Goal: Answer question/provide support: Share knowledge or assist other users

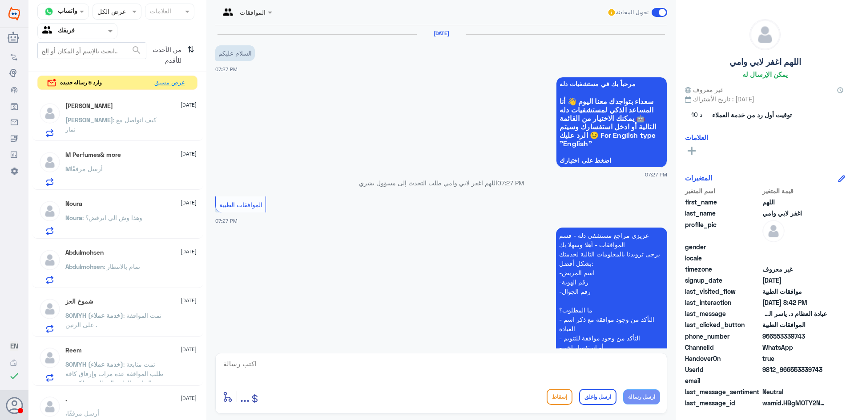
click at [177, 85] on button "عرض مسبق" at bounding box center [169, 83] width 37 height 14
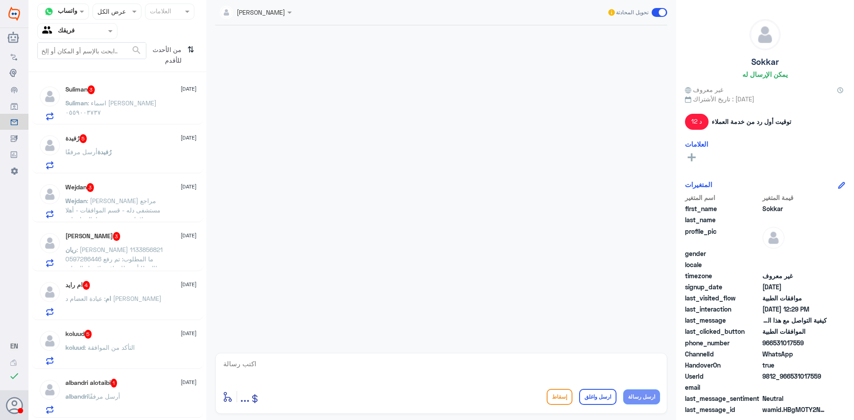
click at [169, 112] on div "Suliman : اسماء [PERSON_NAME] ٠٥٥٩٠٠٣٧٣٧" at bounding box center [130, 111] width 131 height 20
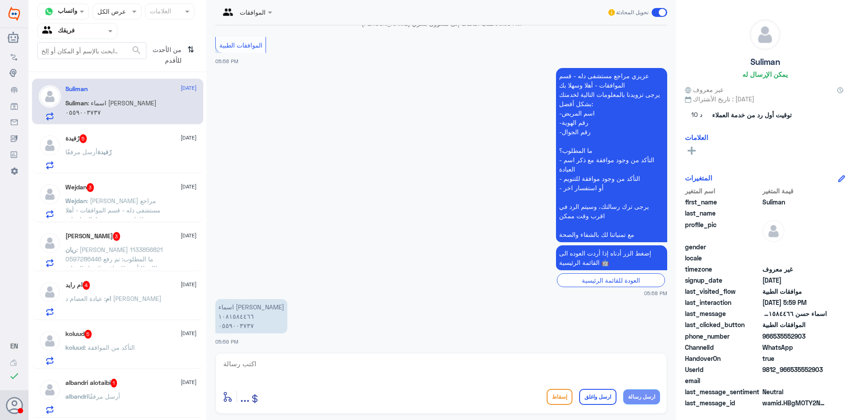
scroll to position [161, 0]
click at [142, 161] on div "رُفيدة أرسل مرفقًا" at bounding box center [130, 159] width 131 height 20
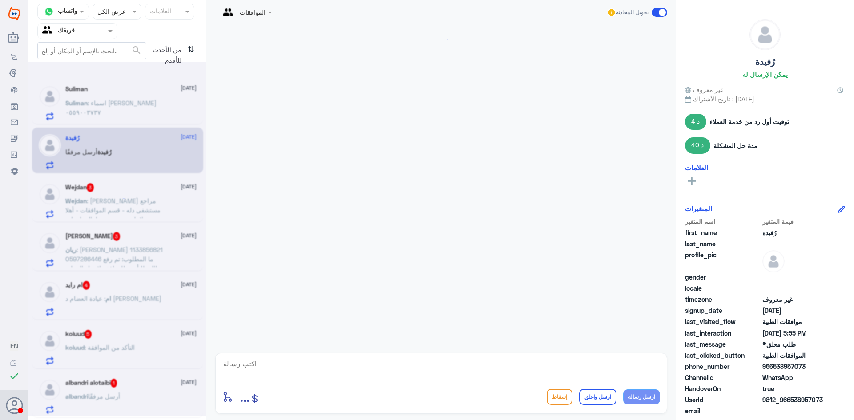
scroll to position [827, 0]
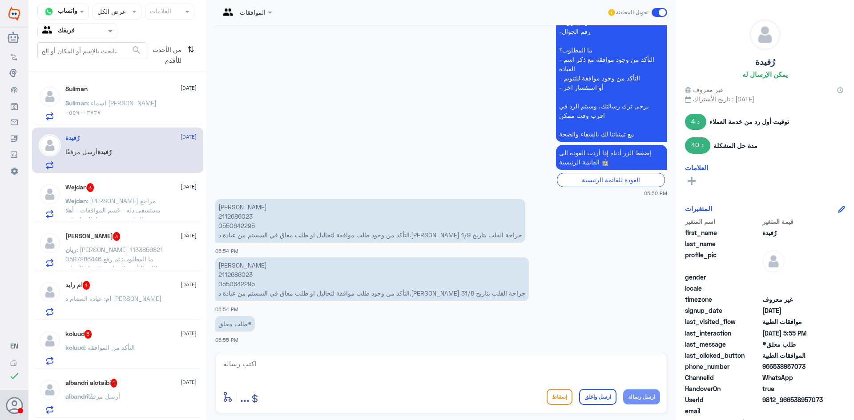
click at [247, 276] on p "[PERSON_NAME] 2112686023 0550642295 التأكد من وجود طلب موافقة لتحاليل او طلب مع…" at bounding box center [372, 280] width 314 height 44
drag, startPoint x: 247, startPoint y: 276, endPoint x: 255, endPoint y: 279, distance: 8.6
click at [247, 276] on p "[PERSON_NAME] 2112686023 0550642295 التأكد من وجود طلب موافقة لتحاليل او طلب مع…" at bounding box center [372, 280] width 314 height 44
copy p "2112686023"
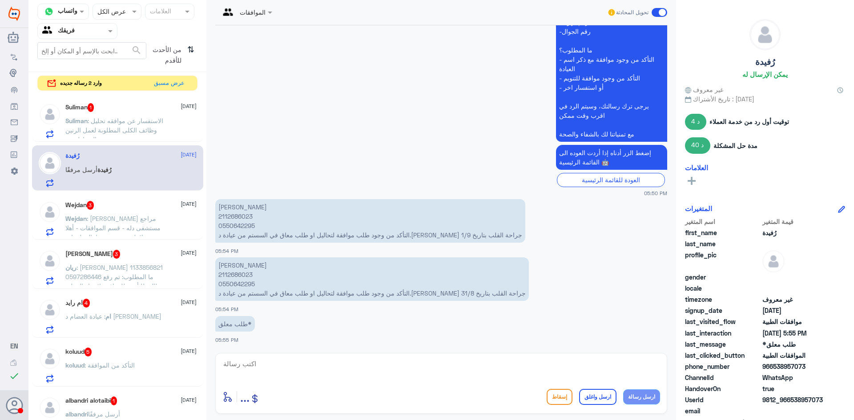
click at [409, 367] on textarea at bounding box center [441, 369] width 438 height 22
type textarea "م"
type textarea "زودني برقم الطلب"
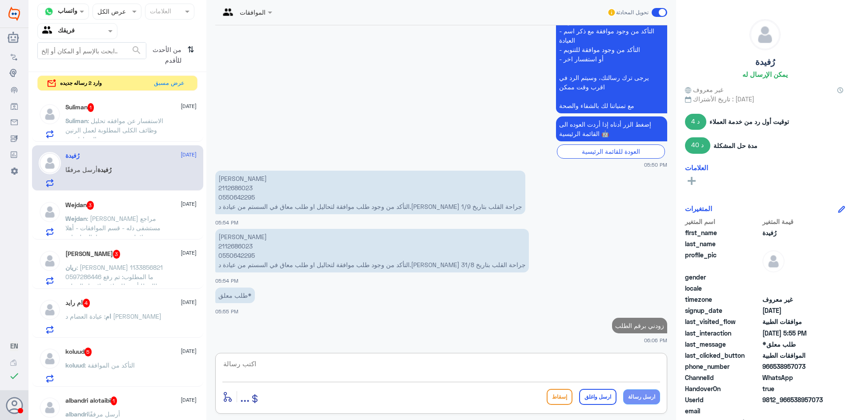
click at [123, 133] on span ": الاستفسار عن موافقه تحليل وظائف الكلى المطلوبة لعمل الرنين المغناطيسي" at bounding box center [114, 130] width 98 height 26
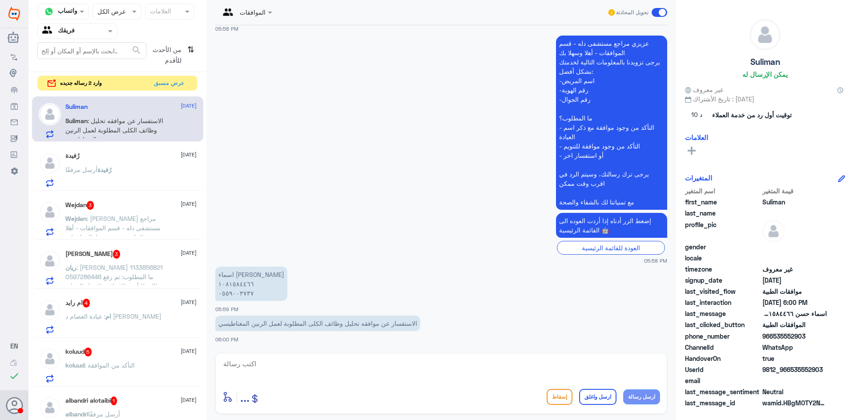
click at [279, 369] on textarea at bounding box center [441, 369] width 438 height 22
drag, startPoint x: 280, startPoint y: 367, endPoint x: 24, endPoint y: 369, distance: 255.8
click at [27, 367] on div "Dallah Hospitals منشئ البوت مهارات تدريب البوت إذاعة الجمهور صندوق الوارد أدوات…" at bounding box center [427, 210] width 854 height 420
type textarea "1081584466"
click at [452, 367] on textarea "1081584466" at bounding box center [441, 369] width 438 height 22
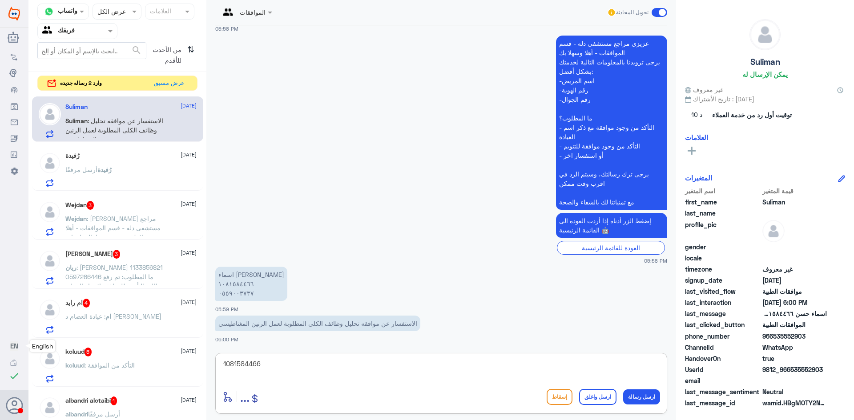
drag, startPoint x: 443, startPoint y: 364, endPoint x: 0, endPoint y: 347, distance: 443.8
click at [0, 350] on div "Dallah Hospitals منشئ البوت مهارات تدريب البوت إذاعة الجمهور صندوق الوارد أدوات…" at bounding box center [427, 210] width 854 height 420
click at [355, 370] on textarea "تمت الموافقه" at bounding box center [441, 369] width 438 height 22
type textarea "ت"
type textarea "تمت الموافقه على الرنين التحاليل مرفوضه سوف يتم متابعتها مره اخرى مع القسم المخ…"
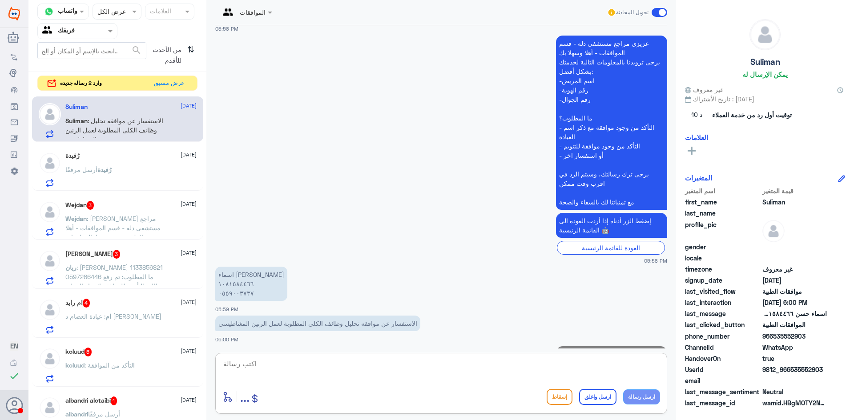
scroll to position [239, 0]
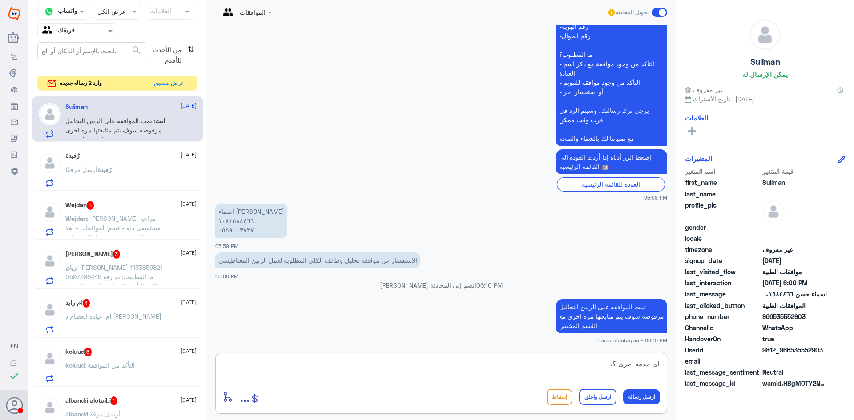
type textarea "اي خدمه اخرى ؟"
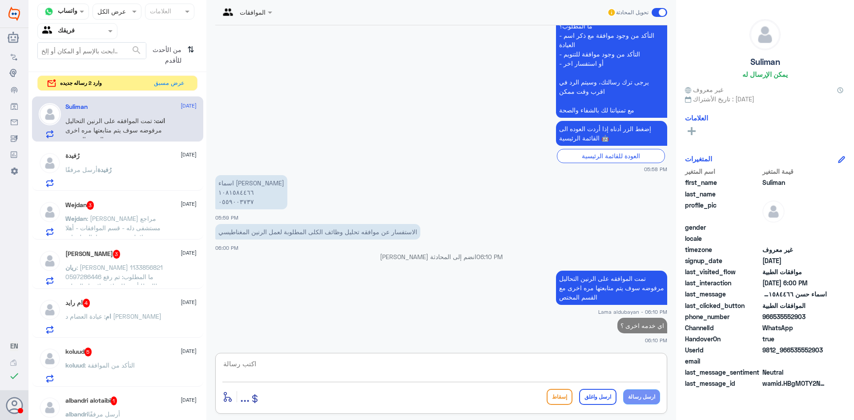
drag, startPoint x: 107, startPoint y: 248, endPoint x: 100, endPoint y: 243, distance: 8.5
click at [104, 248] on div "[PERSON_NAME] 3 [DATE] ريان : [PERSON_NAME] 1133856821 0597286446 ما المطلوب: ت…" at bounding box center [117, 266] width 171 height 46
click at [111, 230] on span ": [PERSON_NAME] مراجع مستشفى دله - قسم الموافقات - أهلا وسهلا بك يرجى تزويدنا ب…" at bounding box center [113, 270] width 97 height 110
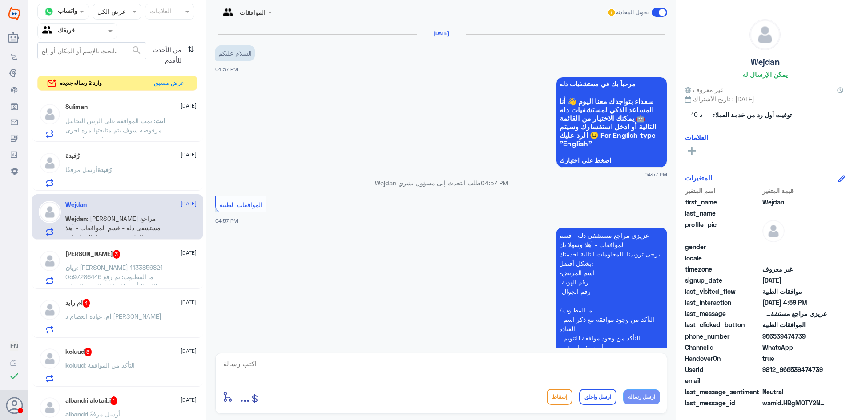
scroll to position [227, 0]
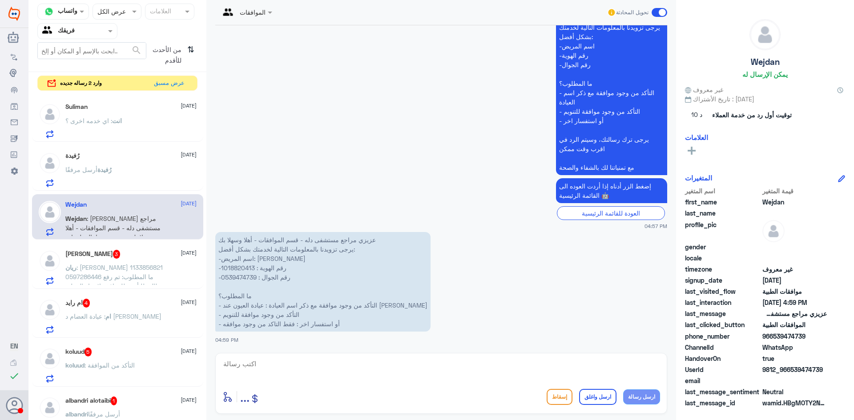
click at [246, 269] on p "عزيزي مراجع مستشفى دله - قسم الموافقات - أهلا وسهلا بك يرجى تزويدنا بالمعلومات …" at bounding box center [322, 282] width 215 height 100
copy p "1018820413"
click at [152, 263] on p "ريان : [PERSON_NAME] 1133856821 0597286446 ما المطلوب: تم رفع مطالبة للتأمين لل…" at bounding box center [115, 274] width 100 height 22
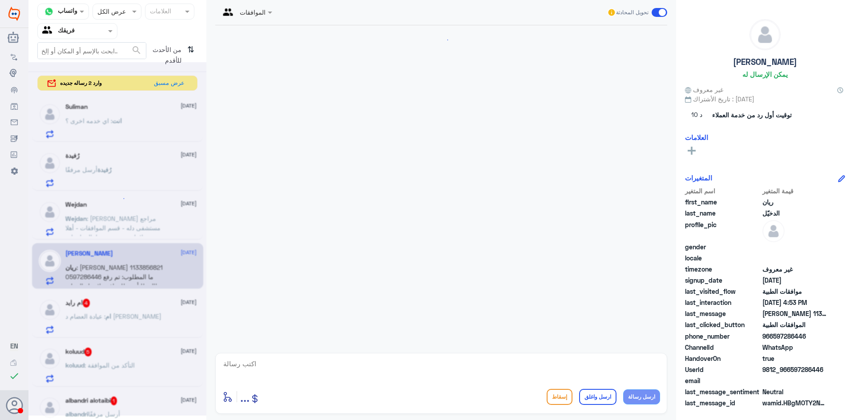
scroll to position [236, 0]
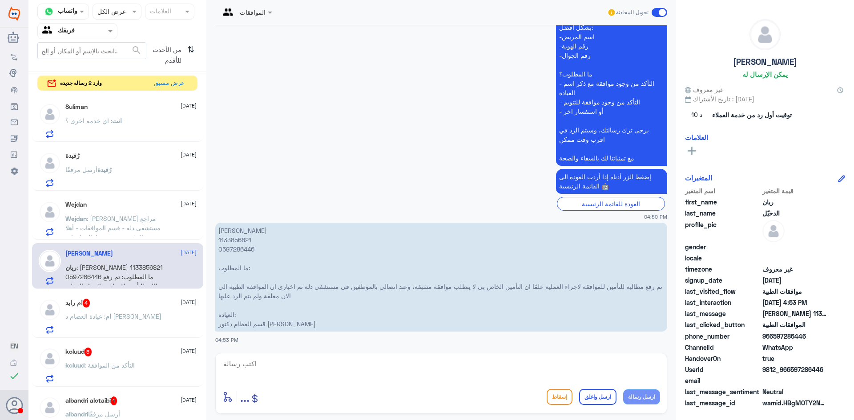
click at [231, 238] on p "[PERSON_NAME] 1133856821 0597286446 ما المطلوب: تم رفع مطالبة للتأمين للموافقة …" at bounding box center [441, 277] width 452 height 109
copy p "1133856821"
click at [146, 222] on p "Wejdan : [PERSON_NAME] مراجع مستشفى دله - قسم الموافقات - أهلا وسهلا بك يرجى تز…" at bounding box center [115, 225] width 100 height 22
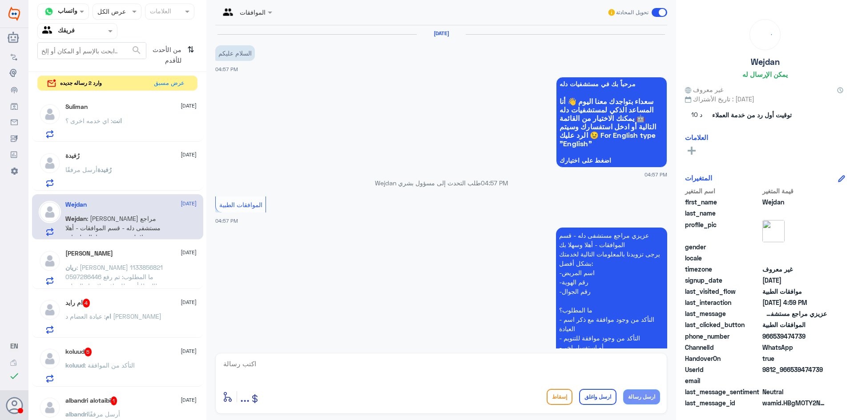
scroll to position [227, 0]
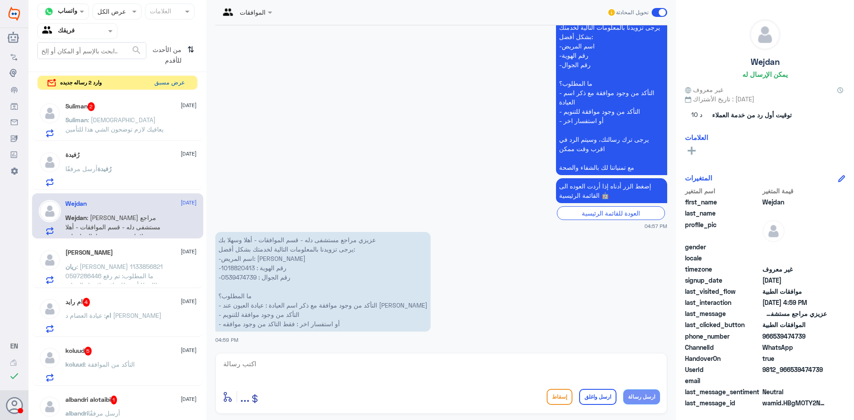
click at [173, 83] on button "عرض مسبق" at bounding box center [169, 83] width 37 height 14
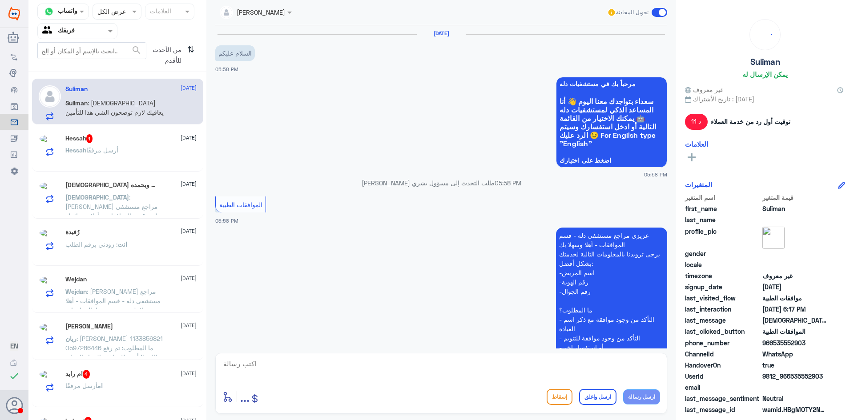
scroll to position [345, 0]
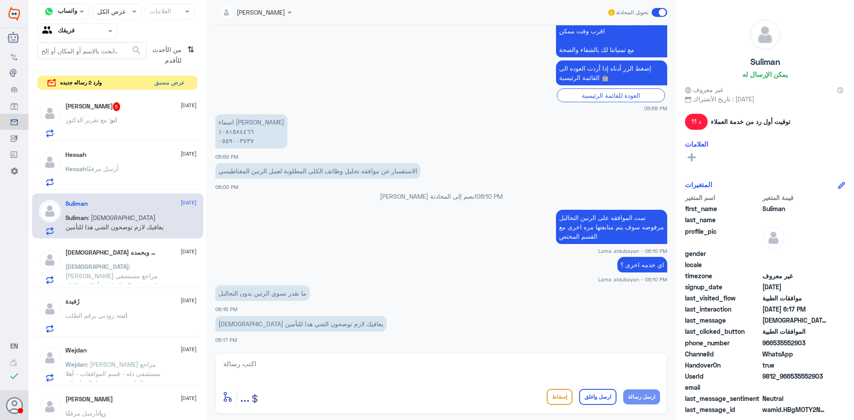
click at [170, 82] on button "عرض مسبق" at bounding box center [169, 83] width 37 height 14
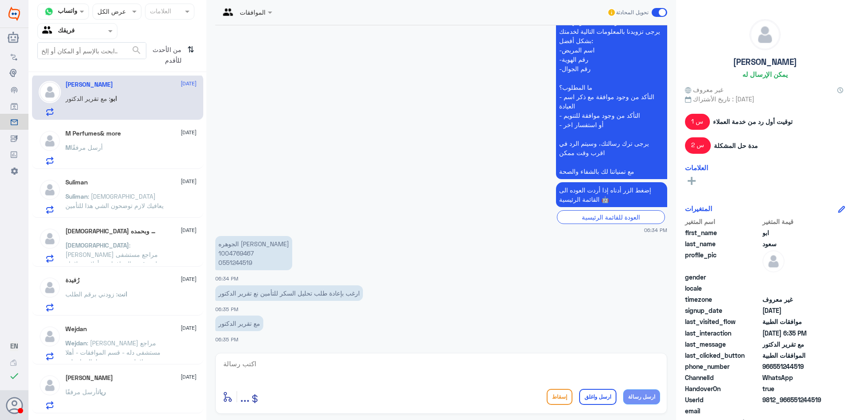
scroll to position [0, 0]
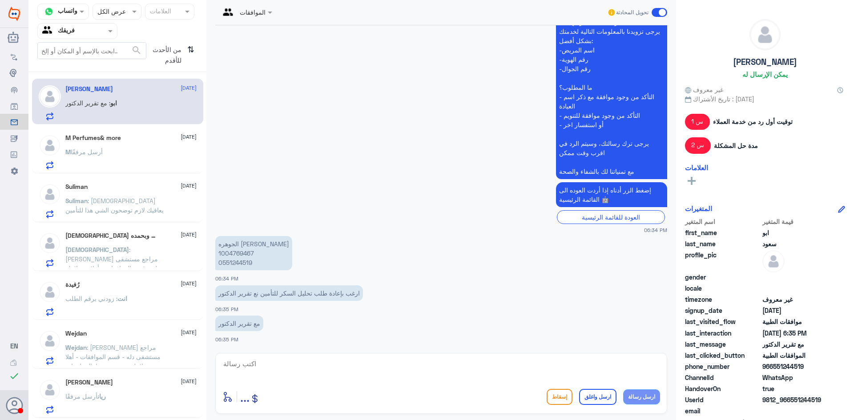
click at [148, 145] on div "M Perfumes& more [DATE] M أرسل مرفقًا" at bounding box center [130, 151] width 131 height 35
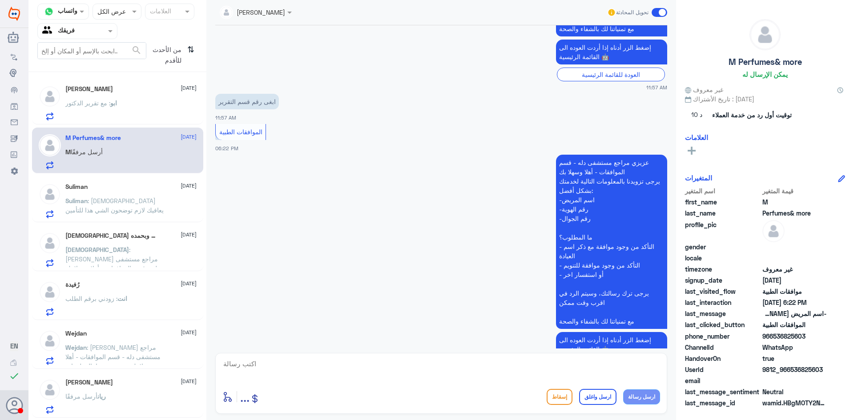
scroll to position [742, 0]
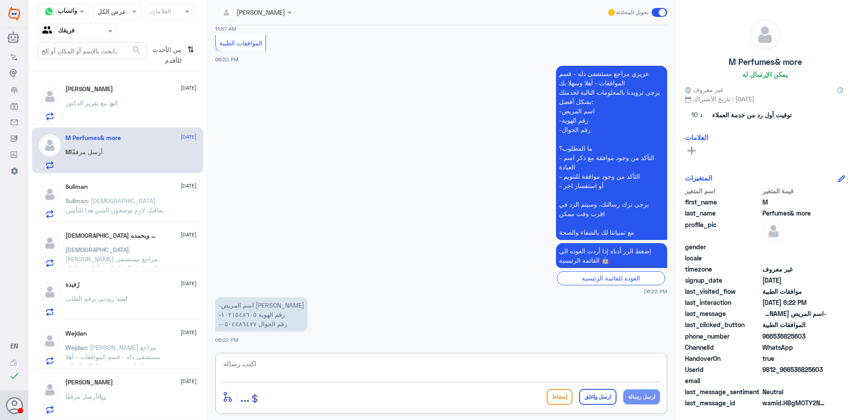
click at [344, 363] on textarea at bounding box center [441, 369] width 438 height 22
paste textarea "0112994881 - التقارير الطبية"
type textarea "0112994881 - التقارير الطبية"
click at [635, 399] on button "ارسل رسالة" at bounding box center [641, 397] width 37 height 15
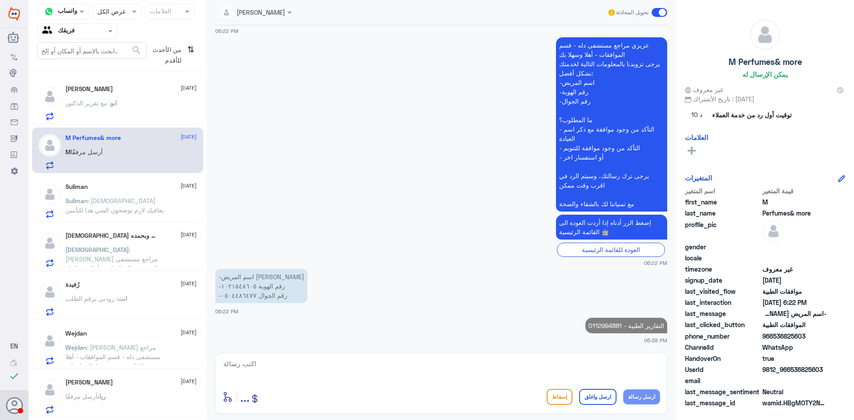
click at [623, 390] on button "ارسل رسالة" at bounding box center [641, 397] width 37 height 15
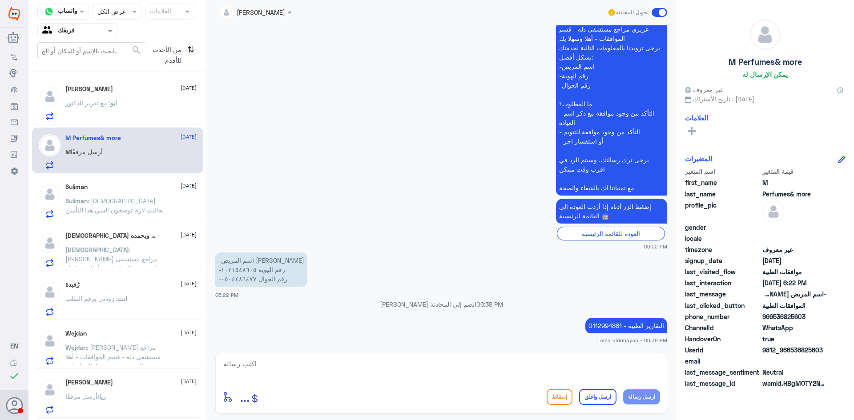
click at [623, 390] on button "ارسل رسالة" at bounding box center [641, 397] width 37 height 15
click at [569, 375] on textarea at bounding box center [441, 369] width 438 height 22
type textarea "h"
click at [113, 93] on div "[PERSON_NAME] [DATE] ابو : مع تقرير الدكتور" at bounding box center [130, 102] width 131 height 35
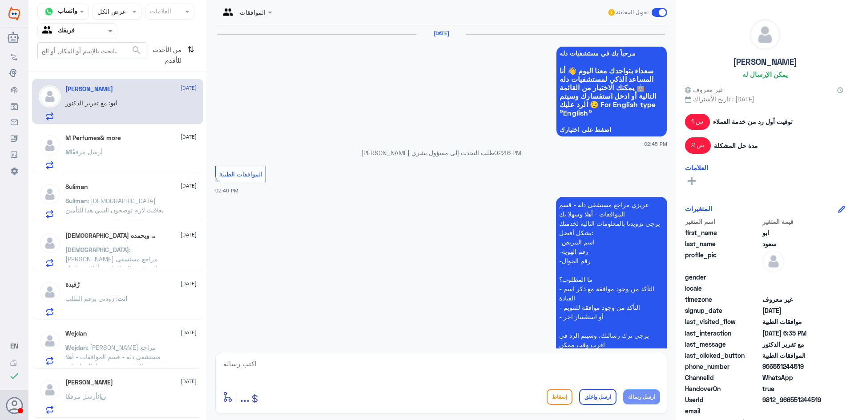
scroll to position [795, 0]
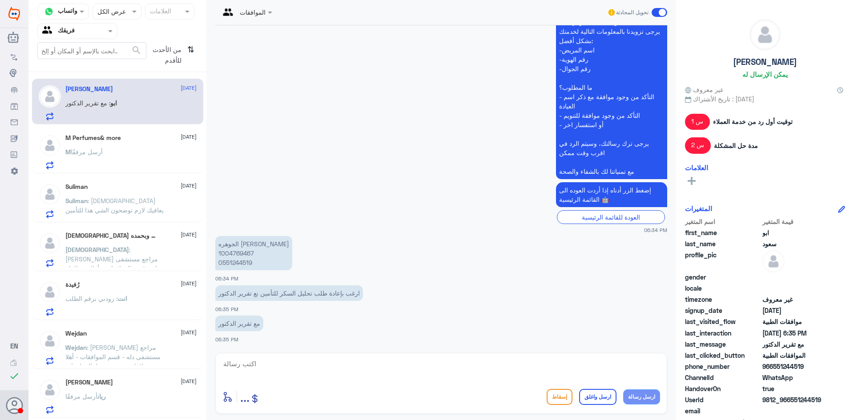
click at [93, 195] on div "Suliman [DATE] Suliman : الله يعافيك لازم توضحون الشي هذا للتأمين" at bounding box center [130, 200] width 131 height 35
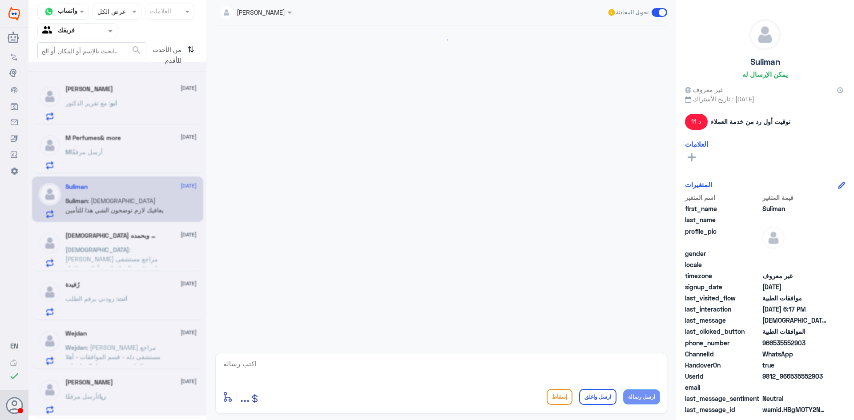
scroll to position [345, 0]
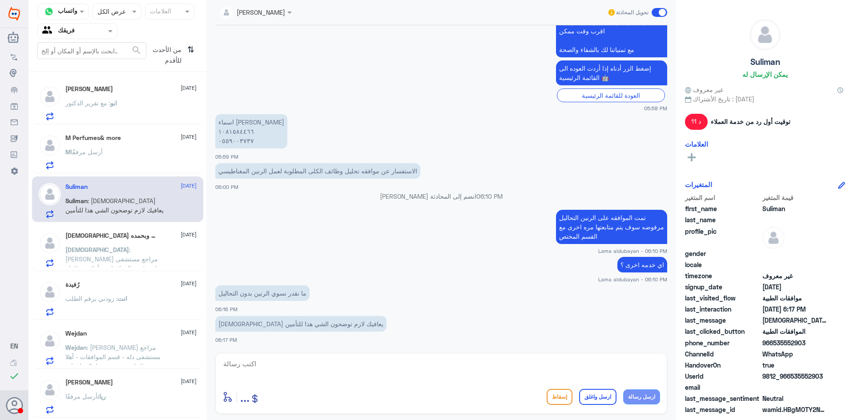
click at [306, 368] on textarea at bounding box center [441, 369] width 438 height 22
click at [610, 365] on textarea "سوف يتم مراجعت الطلب شاكره لك انتظارك" at bounding box center [441, 369] width 438 height 22
click at [611, 363] on textarea "سوف يتم مراجعت الطلب شاكره لك انتظارك" at bounding box center [441, 369] width 438 height 22
click at [614, 365] on textarea "سوف يتم مراجعت الطلب شاكره لك انتظارك" at bounding box center [441, 369] width 438 height 22
click at [611, 364] on textarea "سوف يتم مراجعت الطلب شاكره لك انتظارك" at bounding box center [441, 369] width 438 height 22
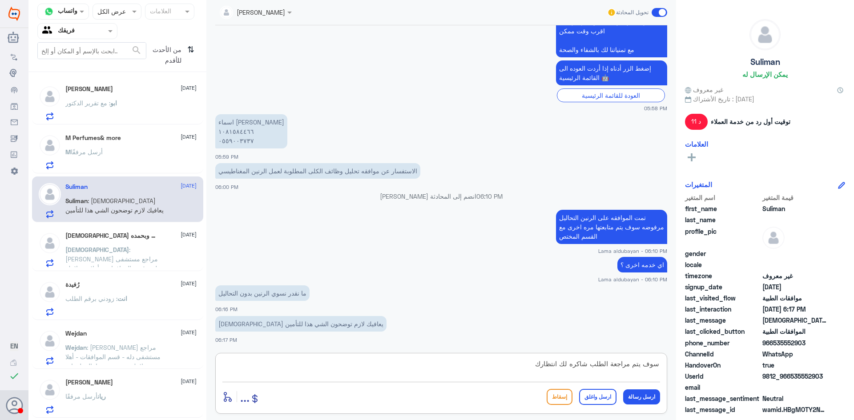
click at [590, 363] on textarea "سوف يتم مراجعة الطلب شاكره لك انتظارك" at bounding box center [441, 369] width 438 height 22
type textarea "سوف يتم مراجعة الطلب مع الفريق المختص شاكره لك انتظارك"
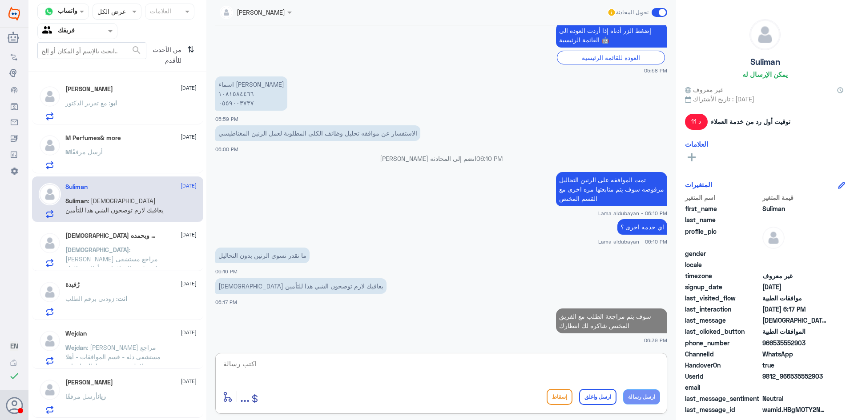
click at [118, 306] on p "انت : زودني برقم الطلب" at bounding box center [96, 305] width 62 height 22
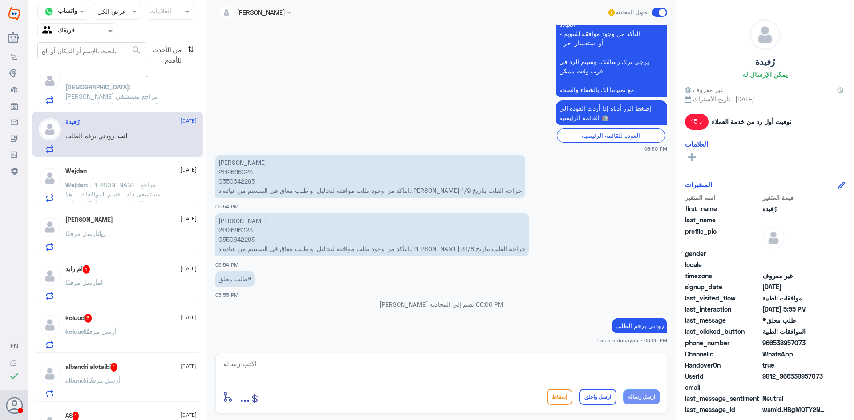
scroll to position [178, 0]
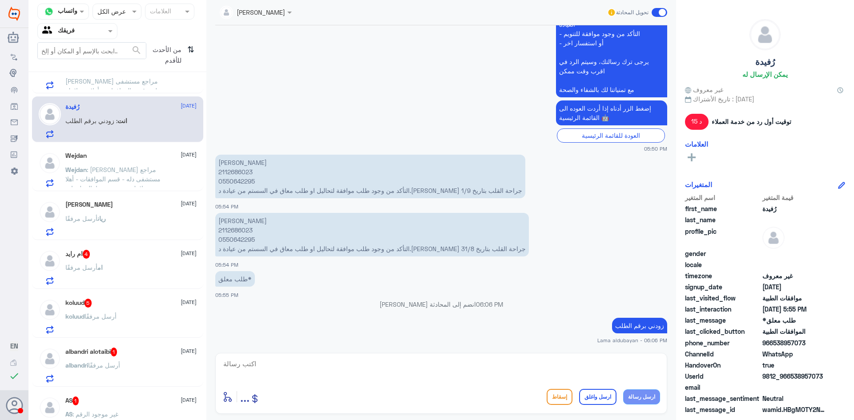
click at [128, 272] on div "ام أرسل مرفقًا" at bounding box center [130, 275] width 131 height 20
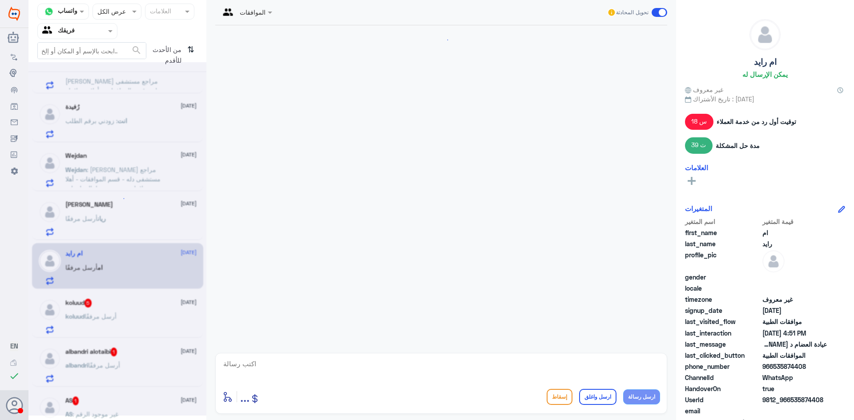
scroll to position [991, 0]
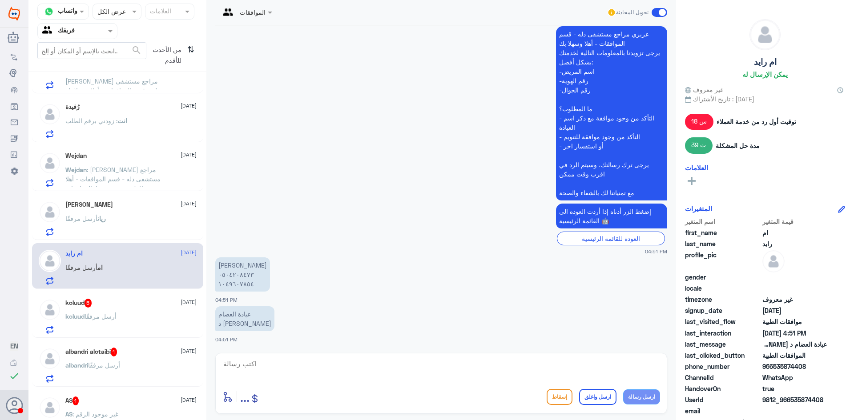
click at [117, 310] on div "koluud 5 [DATE] [PERSON_NAME] أرسل مرفقًا" at bounding box center [130, 316] width 131 height 35
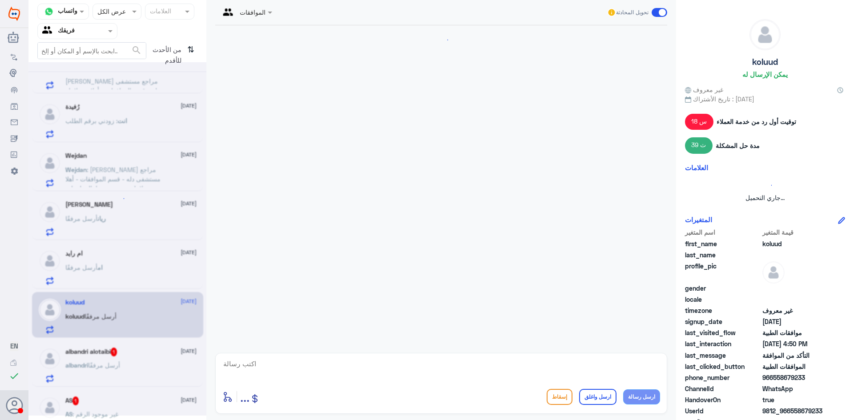
scroll to position [430, 0]
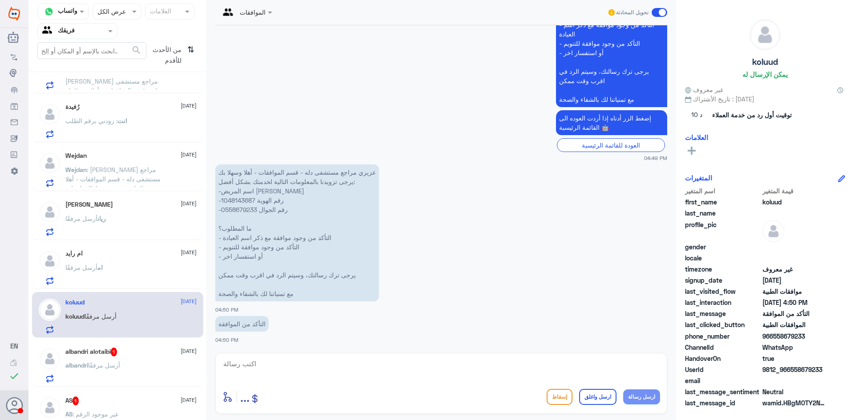
click at [112, 361] on p "albandri أرسل مرفقًا" at bounding box center [92, 372] width 55 height 22
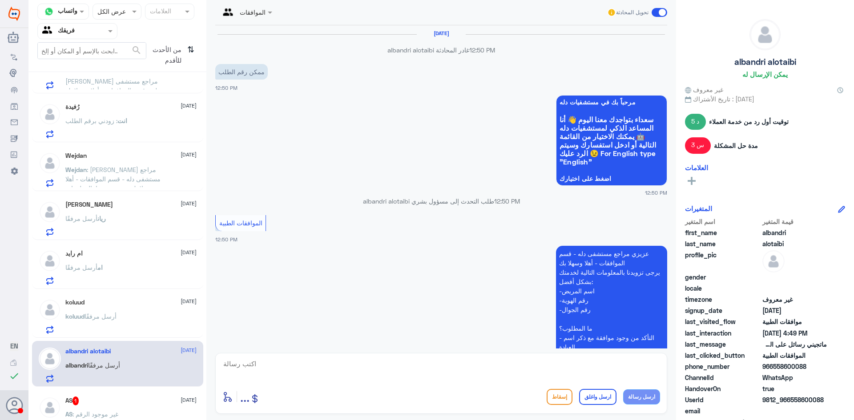
scroll to position [765, 0]
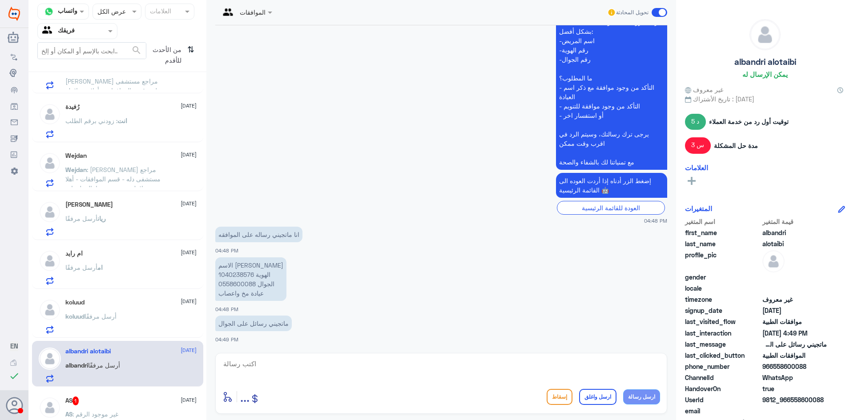
click at [242, 275] on p "الاسم البندري [PERSON_NAME] 1040238576 الجوال 0558600088 عيادة مخ واعصاب" at bounding box center [250, 280] width 71 height 44
copy p "1040238576"
click at [108, 118] on span ": [PERSON_NAME] مراجع مستشفى دله - قسم الموافقات - أهلا وسهلا بك يرجى تزويدنا ب…" at bounding box center [115, 200] width 100 height 166
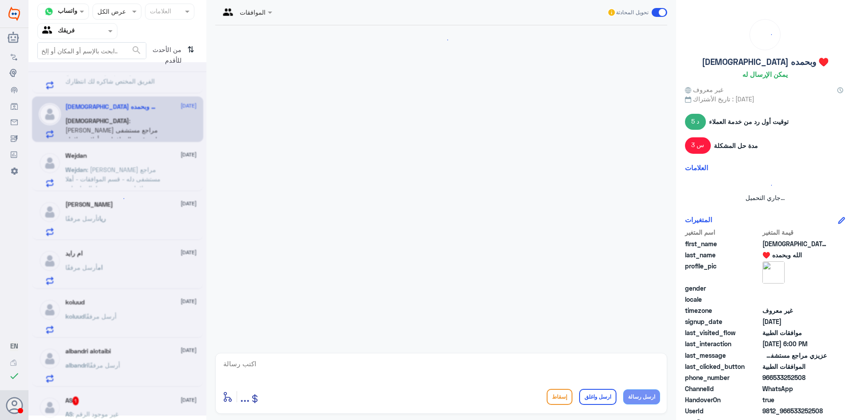
scroll to position [848, 0]
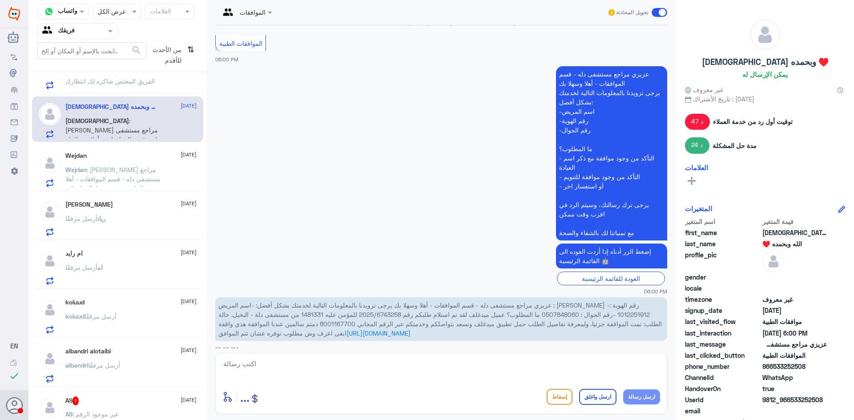
click at [141, 78] on span ": سوف يتم مراجعة الطلب مع الفريق المختص شاكره لك انتظارك" at bounding box center [109, 76] width 89 height 17
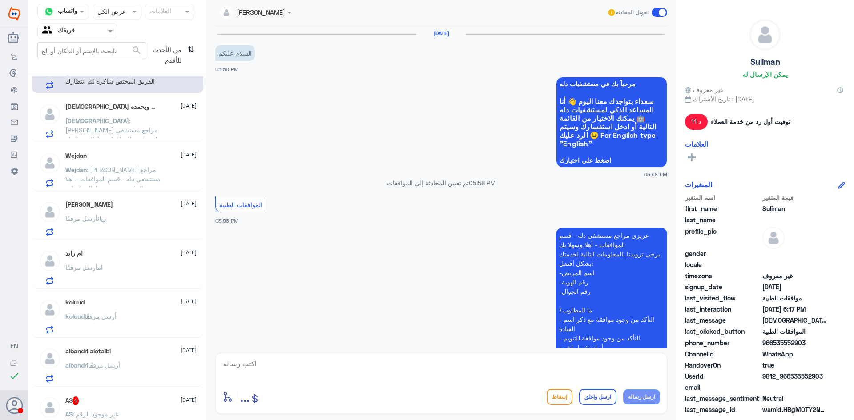
scroll to position [383, 0]
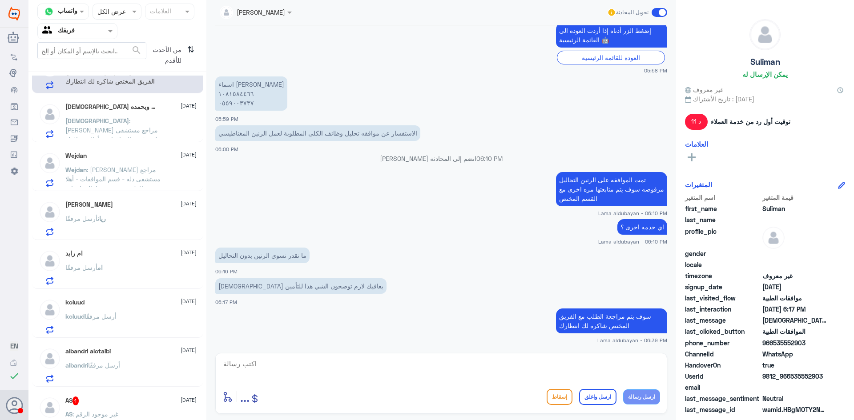
click at [333, 380] on div at bounding box center [441, 370] width 438 height 24
click at [364, 372] on textarea at bounding box center [441, 369] width 438 height 22
type textarea "تمت الموافقه على التحليل"
click at [652, 396] on button "ارسل رسالة" at bounding box center [641, 397] width 37 height 15
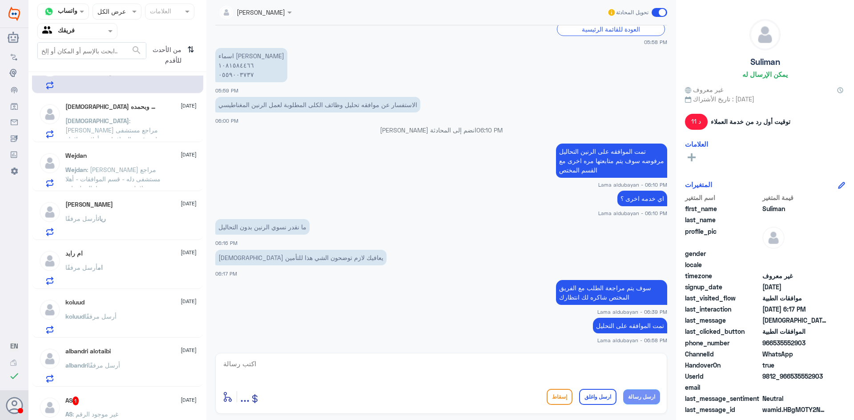
click at [623, 390] on button "ارسل رسالة" at bounding box center [641, 397] width 37 height 15
click at [596, 373] on textarea at bounding box center [441, 369] width 438 height 22
type textarea "اي خدمه اخرى؟"
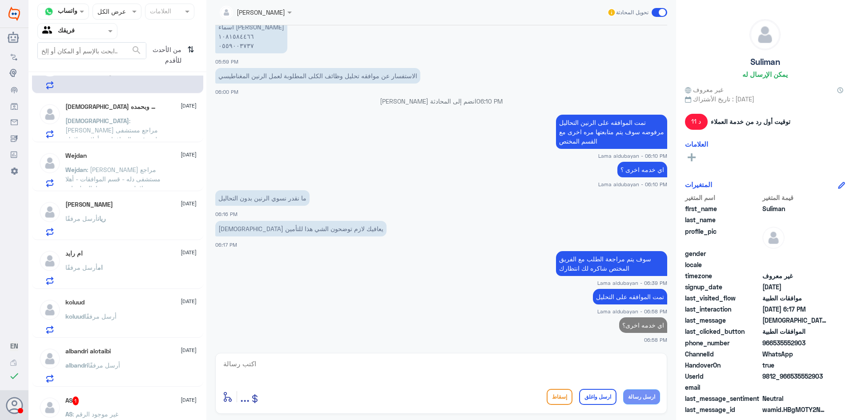
click at [125, 403] on div "AS 1 [DATE]" at bounding box center [130, 401] width 131 height 9
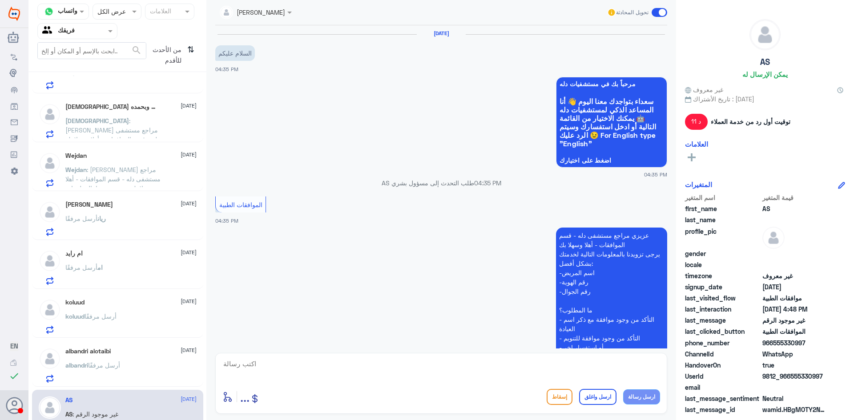
scroll to position [267, 0]
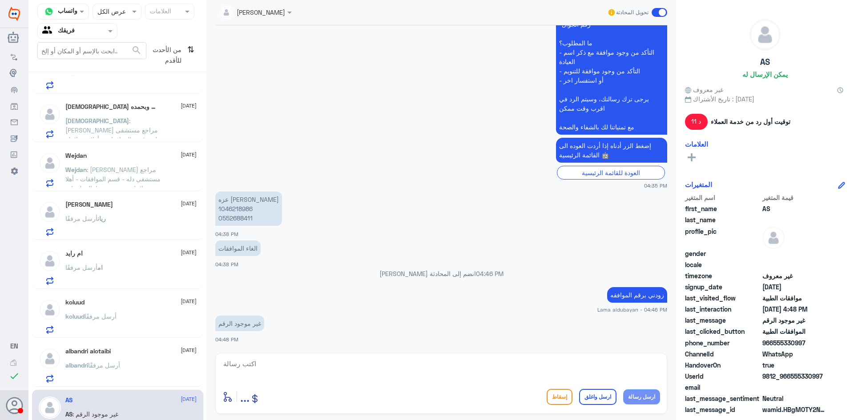
click at [292, 367] on textarea at bounding box center [441, 369] width 438 height 22
type textarea "م"
type textarea "ا"
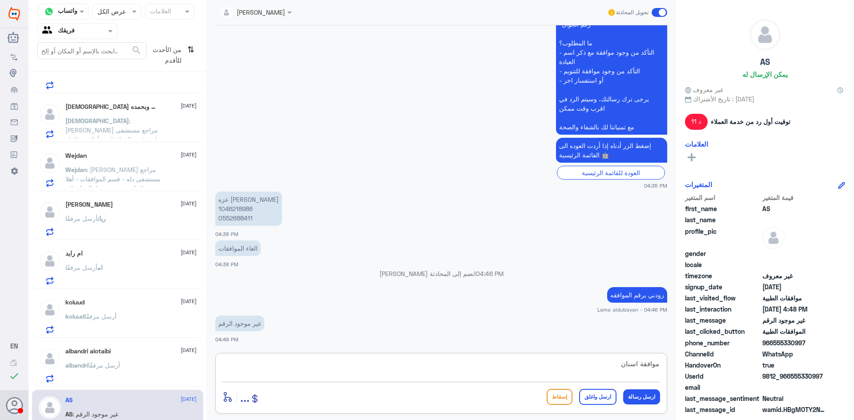
type textarea "موافقة اسنان ؟"
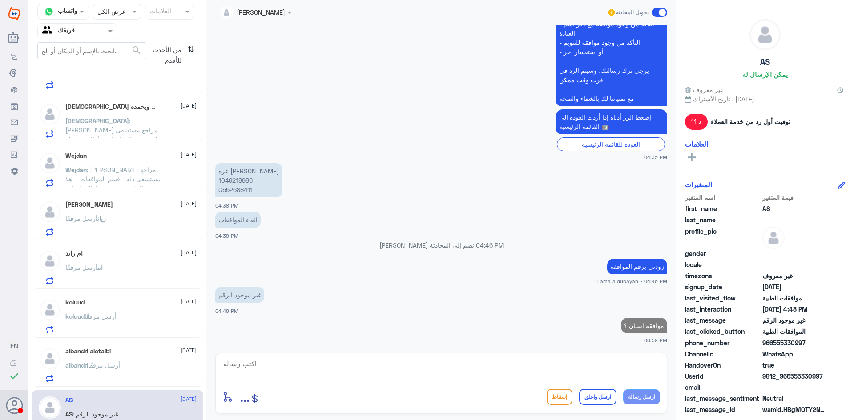
click at [242, 182] on p "[PERSON_NAME] 1046218986 0552688411" at bounding box center [248, 180] width 67 height 34
copy p "1046218986"
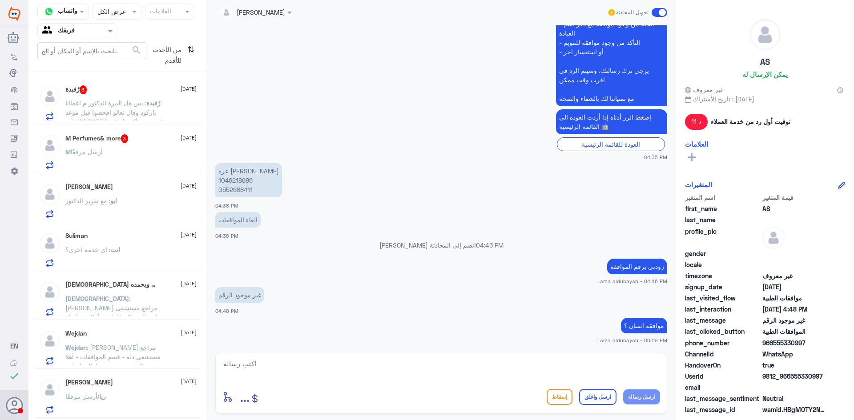
click at [138, 111] on span ": بس هل المرة الدكتور م اعطانا باركود وقال تعالو افحصوا قبل موعد العيادة ([DATE…" at bounding box center [114, 117] width 98 height 36
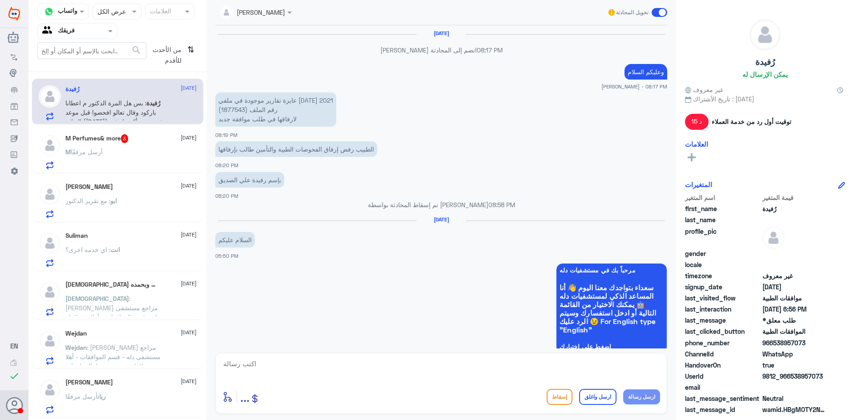
scroll to position [592, 0]
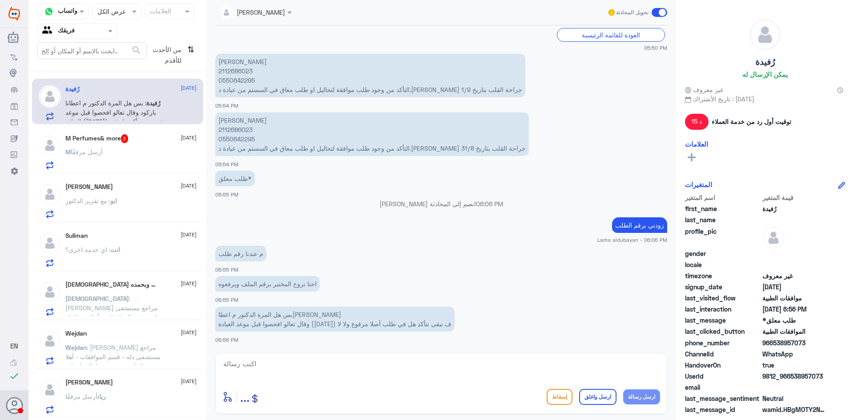
click at [154, 159] on div "M أرسل مرفقًا" at bounding box center [130, 159] width 131 height 20
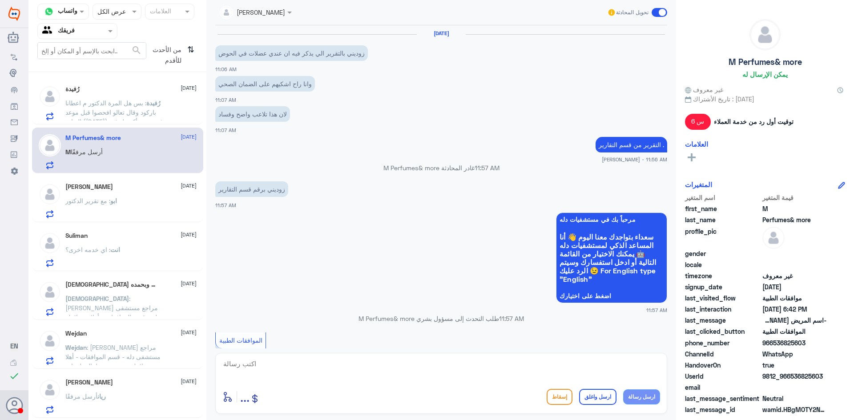
scroll to position [726, 0]
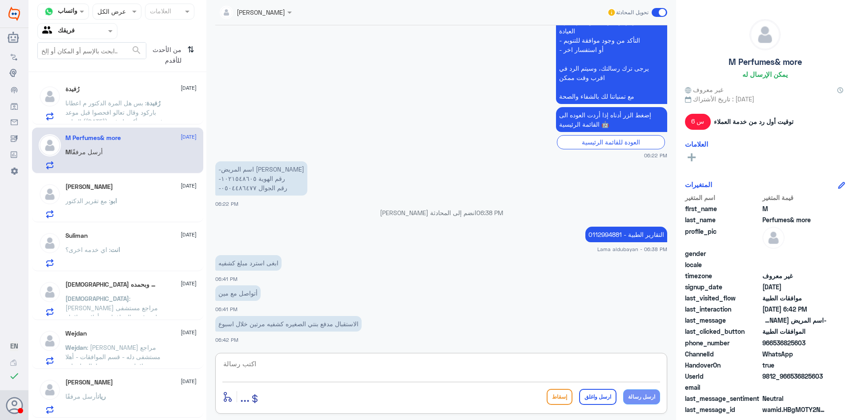
click at [294, 369] on textarea at bounding box center [441, 369] width 438 height 22
type textarea "يرجى التواصل مع استقبال العياده لمراجعة الفواتير"
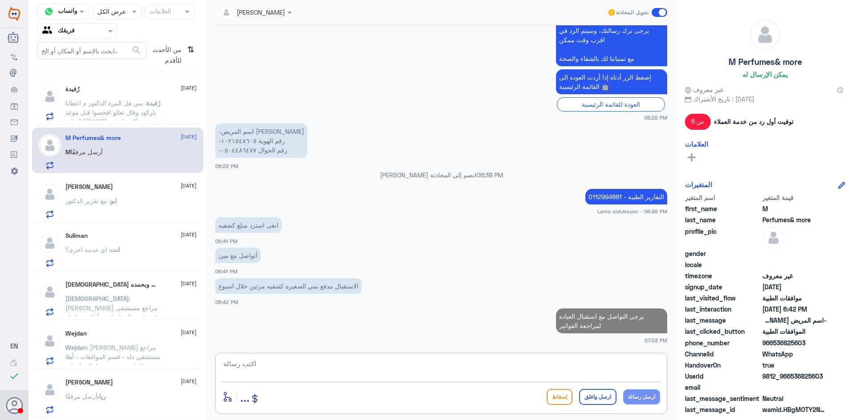
click at [102, 195] on div "[PERSON_NAME] [DATE] ابو : مع تقرير الدكتور" at bounding box center [130, 200] width 131 height 35
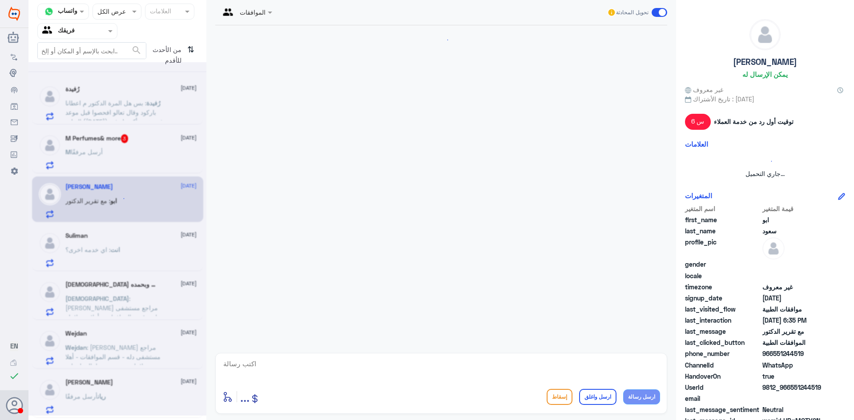
scroll to position [795, 0]
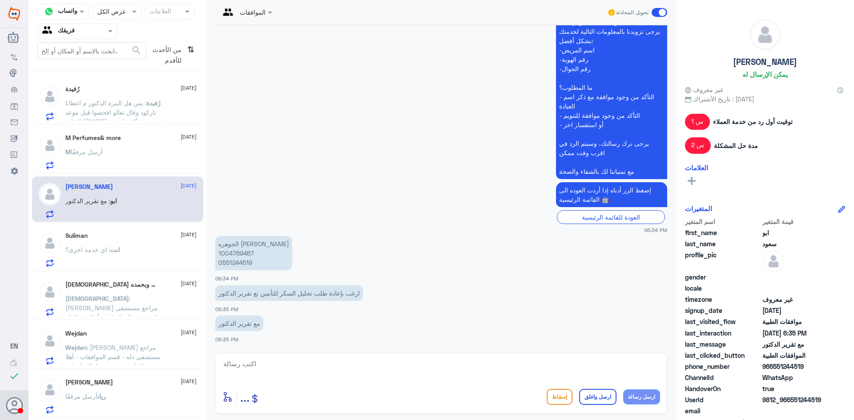
click at [134, 259] on div "انت : اي خدمه اخرى؟" at bounding box center [130, 257] width 131 height 20
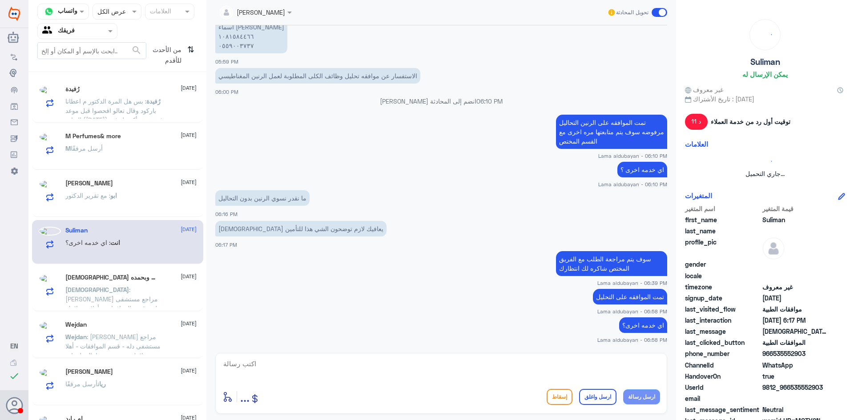
scroll to position [4, 0]
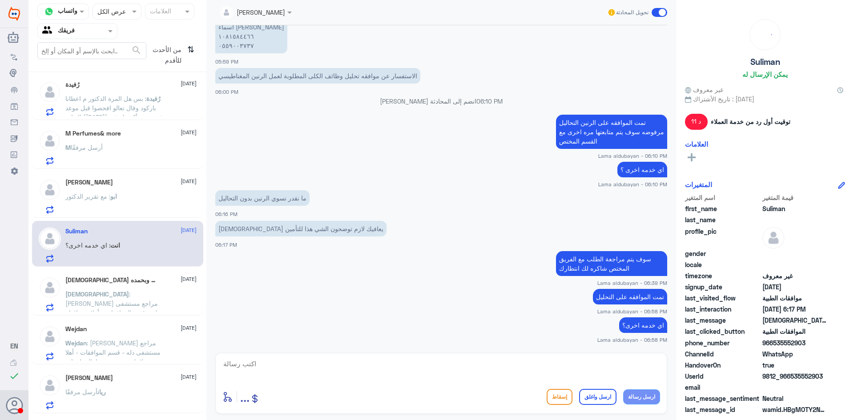
click at [126, 203] on div "ابو : مع تقرير الدكتور" at bounding box center [130, 204] width 131 height 20
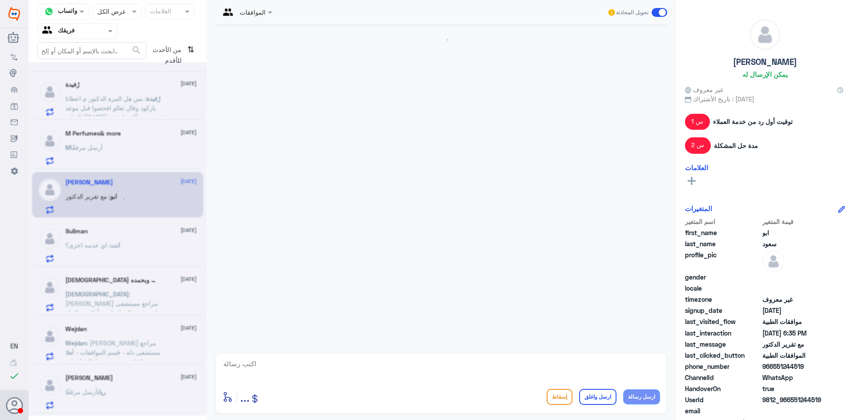
scroll to position [795, 0]
